Goal: Find contact information: Find contact information

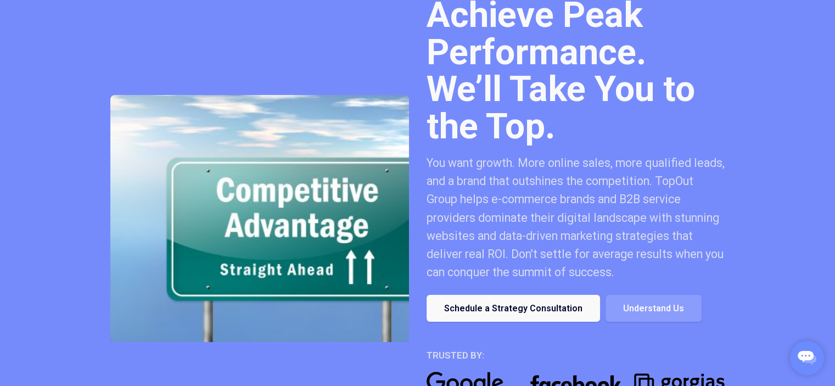
scroll to position [274, 0]
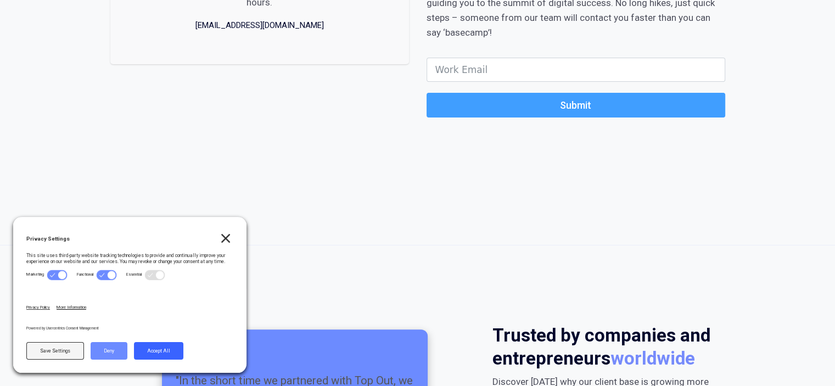
click at [157, 345] on button "Accept All" at bounding box center [158, 351] width 49 height 18
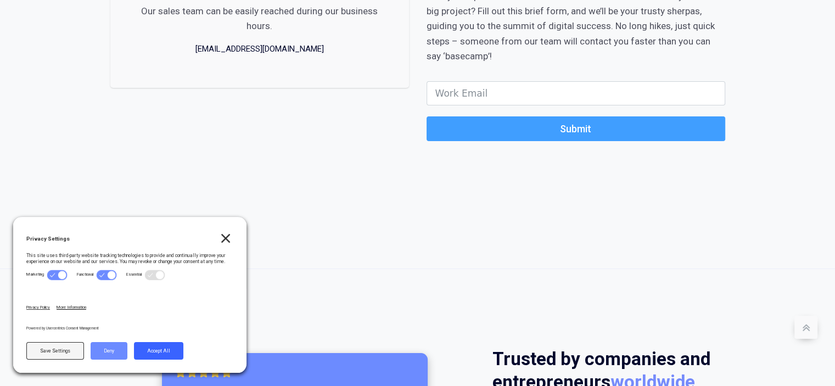
click at [175, 349] on button "Accept All" at bounding box center [158, 351] width 49 height 18
